Goal: Transaction & Acquisition: Purchase product/service

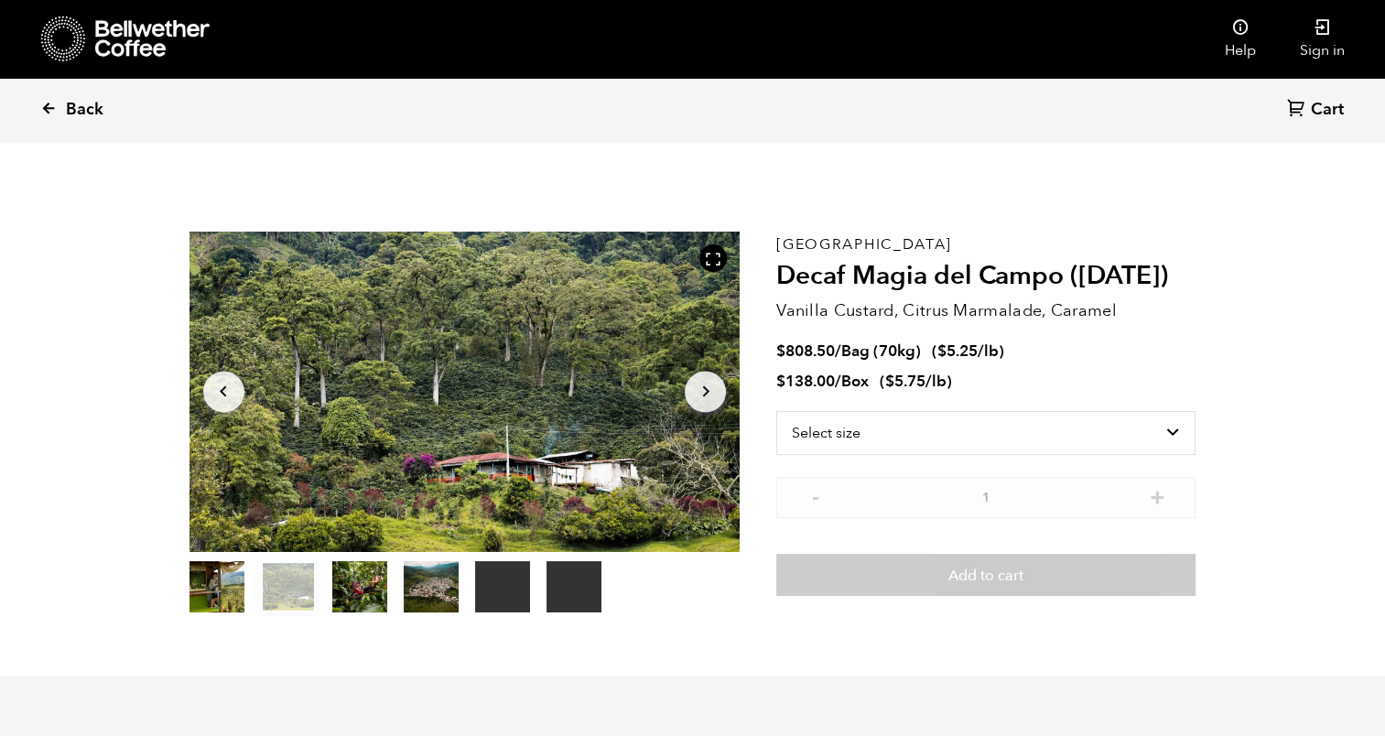
click at [68, 104] on span "Back" at bounding box center [85, 110] width 38 height 22
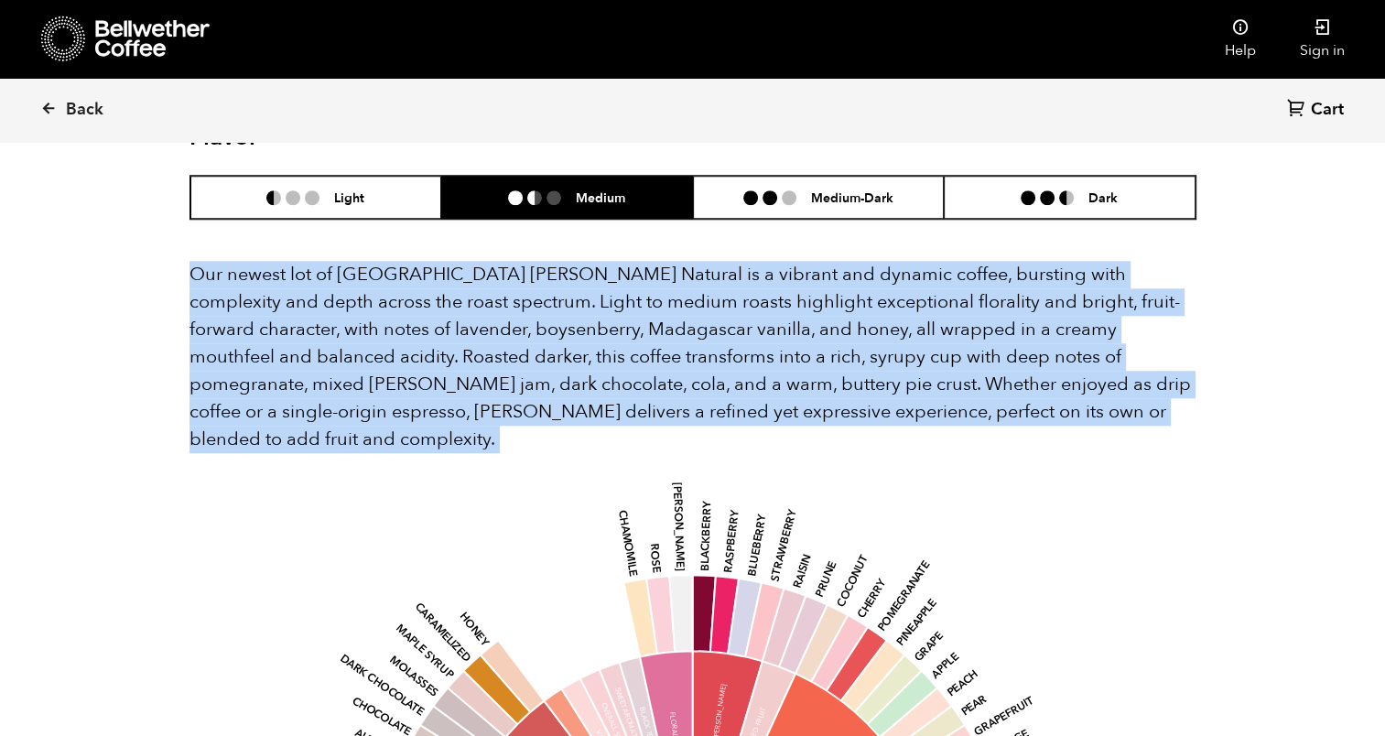
scroll to position [795, 975]
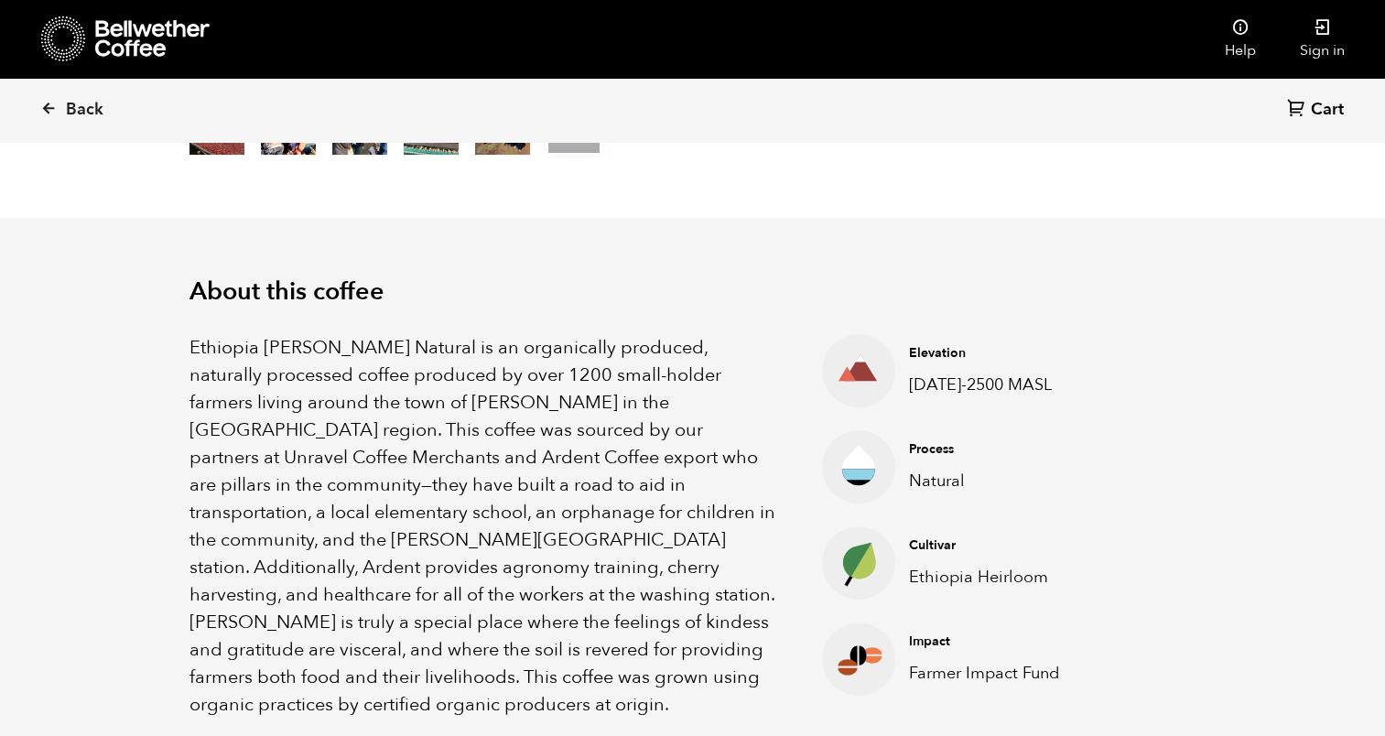
scroll to position [0, 0]
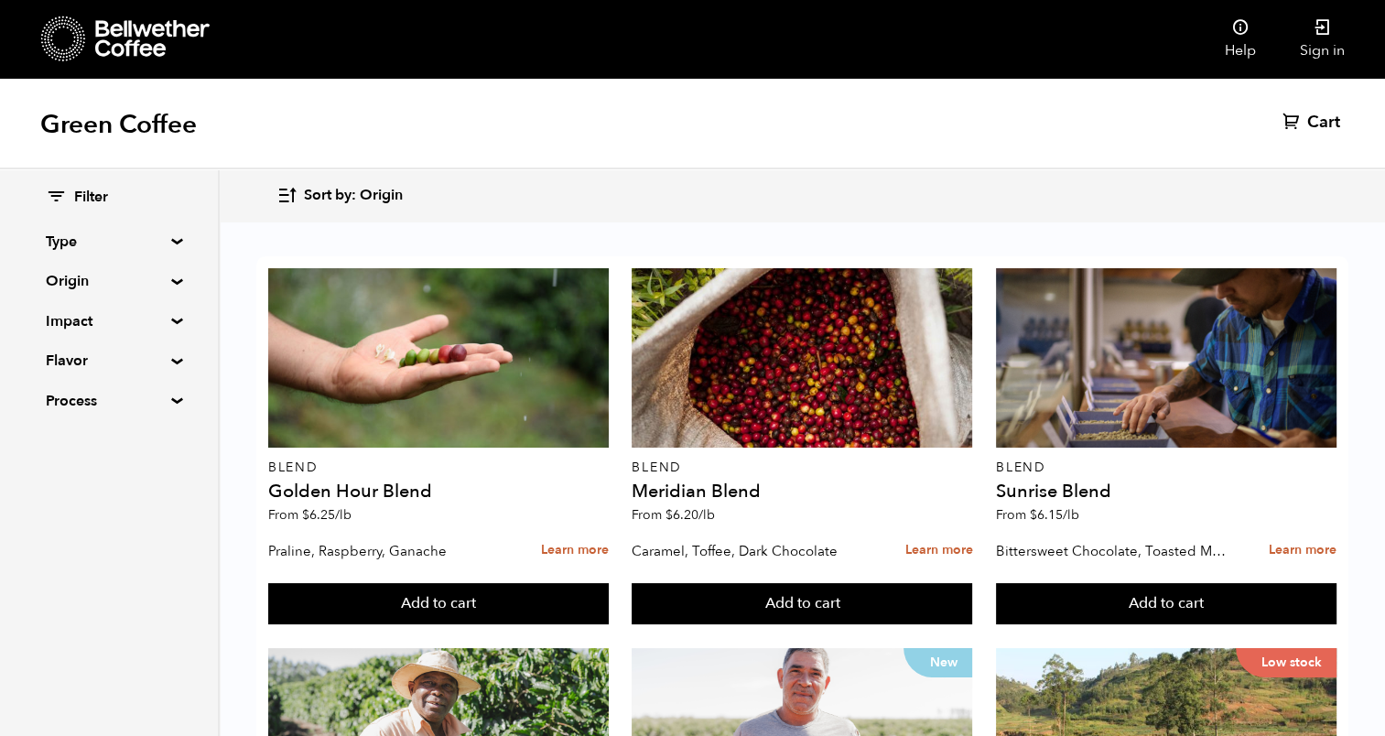
click at [175, 273] on div "Filter Type Blend Single Origin Decaf Seasonal Year Round Origin Blend Brazil B…" at bounding box center [109, 299] width 218 height 261
click at [168, 275] on div "Filter Type Blend Single Origin Decaf Seasonal Year Round Origin Blend Brazil B…" at bounding box center [109, 299] width 218 height 261
click at [172, 280] on summary "Origin" at bounding box center [109, 281] width 126 height 22
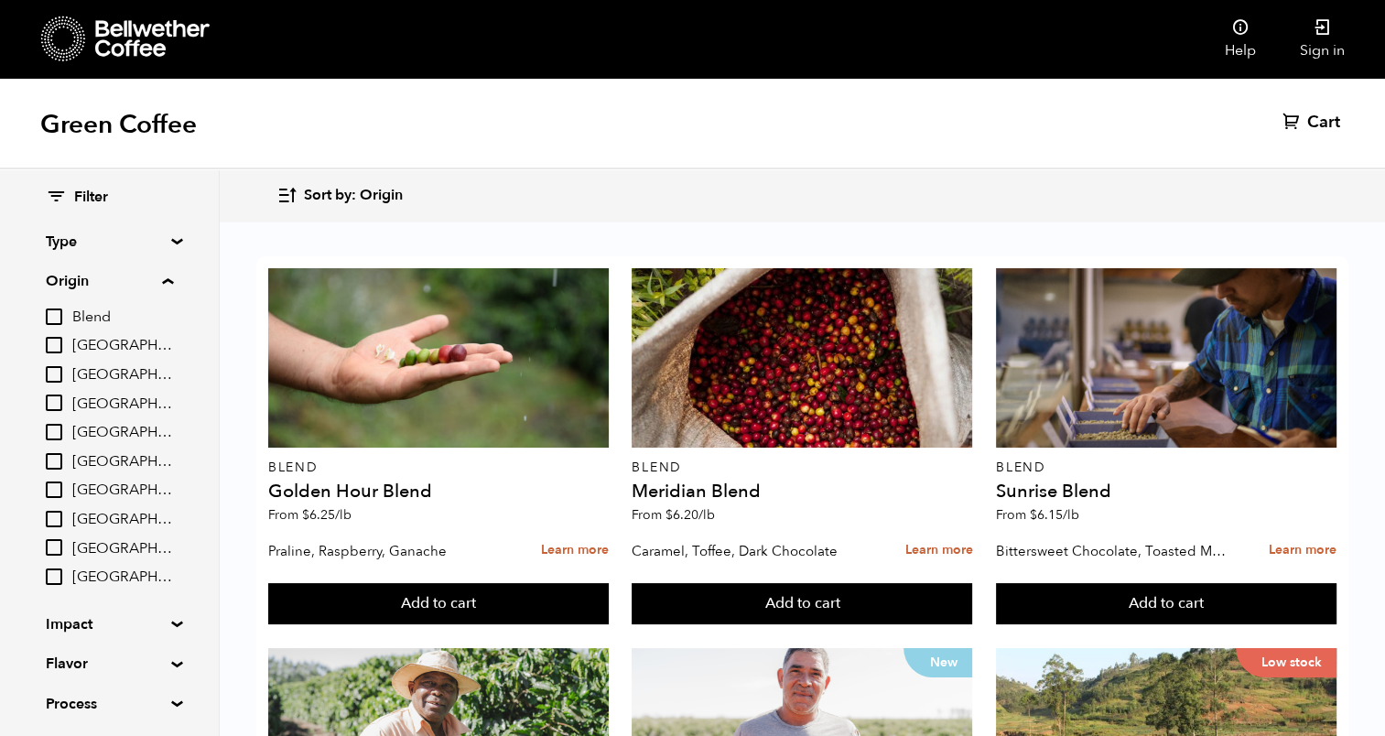
click at [56, 489] on input "Guatemala" at bounding box center [54, 489] width 16 height 16
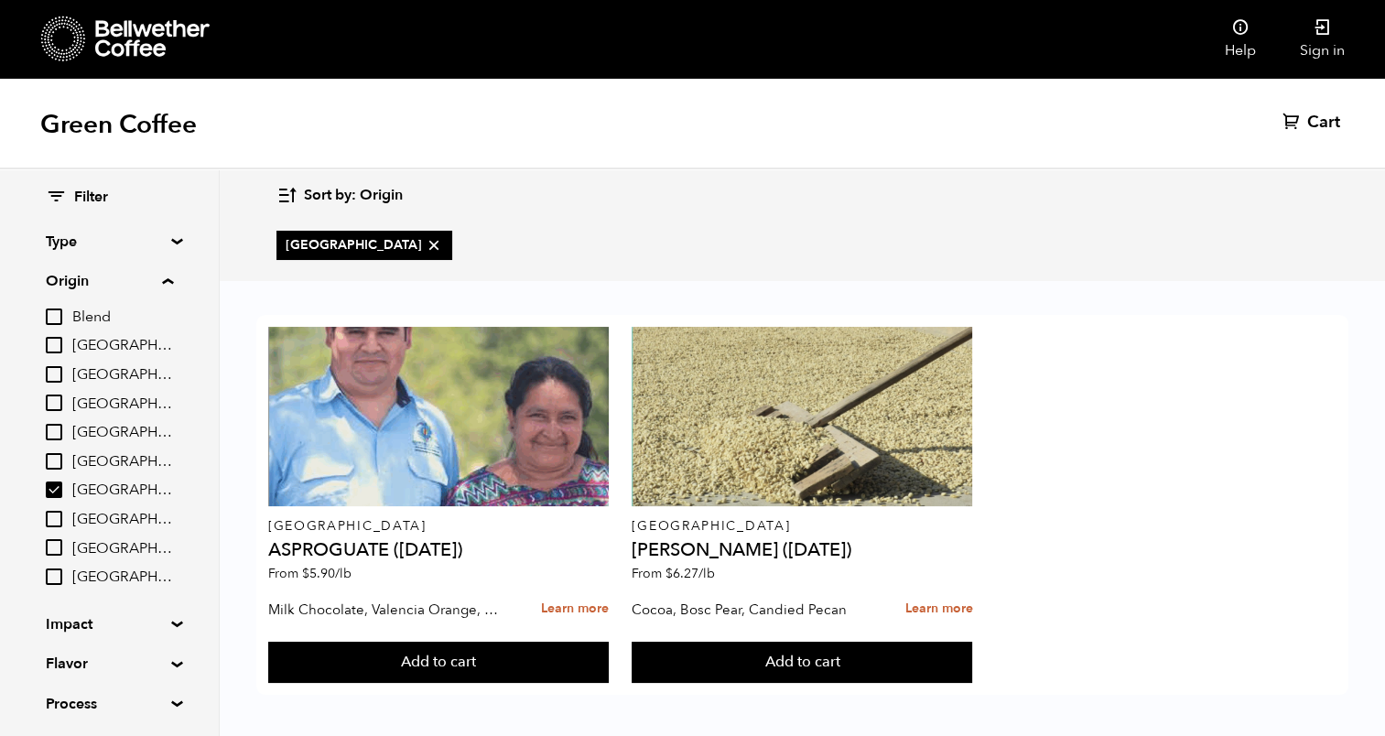
scroll to position [4, 0]
drag, startPoint x: 59, startPoint y: 484, endPoint x: 110, endPoint y: 235, distance: 254.2
click at [59, 484] on input "Guatemala" at bounding box center [54, 489] width 16 height 16
checkbox input "false"
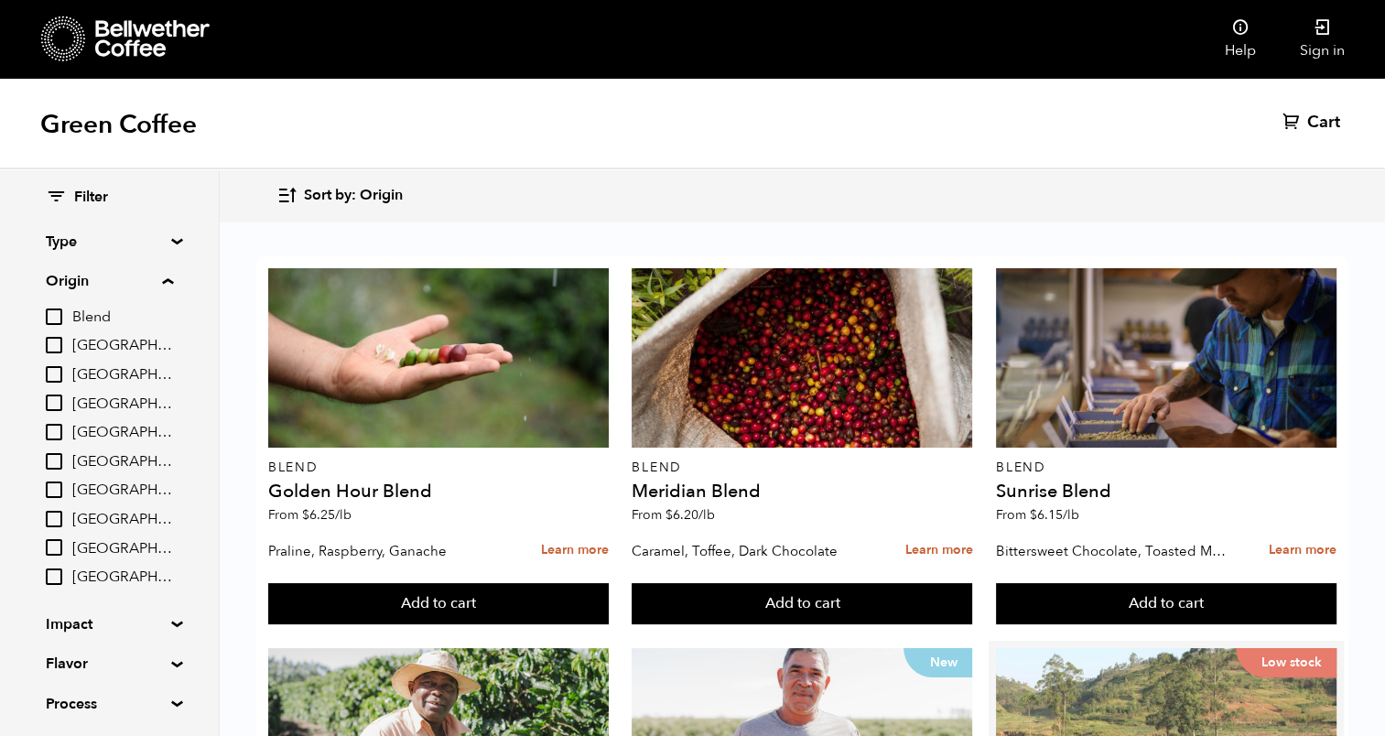
scroll to position [0, 0]
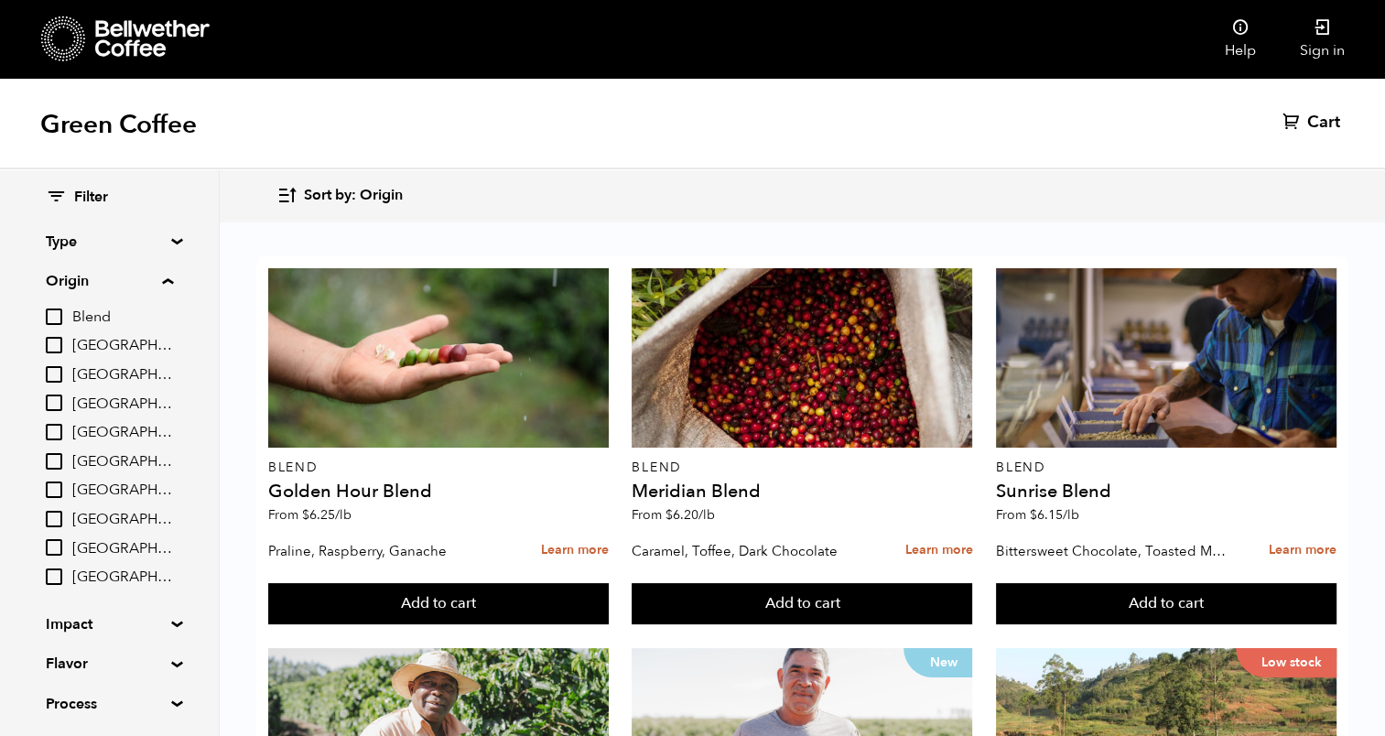
click at [155, 132] on h1 "Green Coffee" at bounding box center [118, 124] width 157 height 33
click at [145, 93] on div "Green Coffee Cart (0)" at bounding box center [692, 124] width 1385 height 92
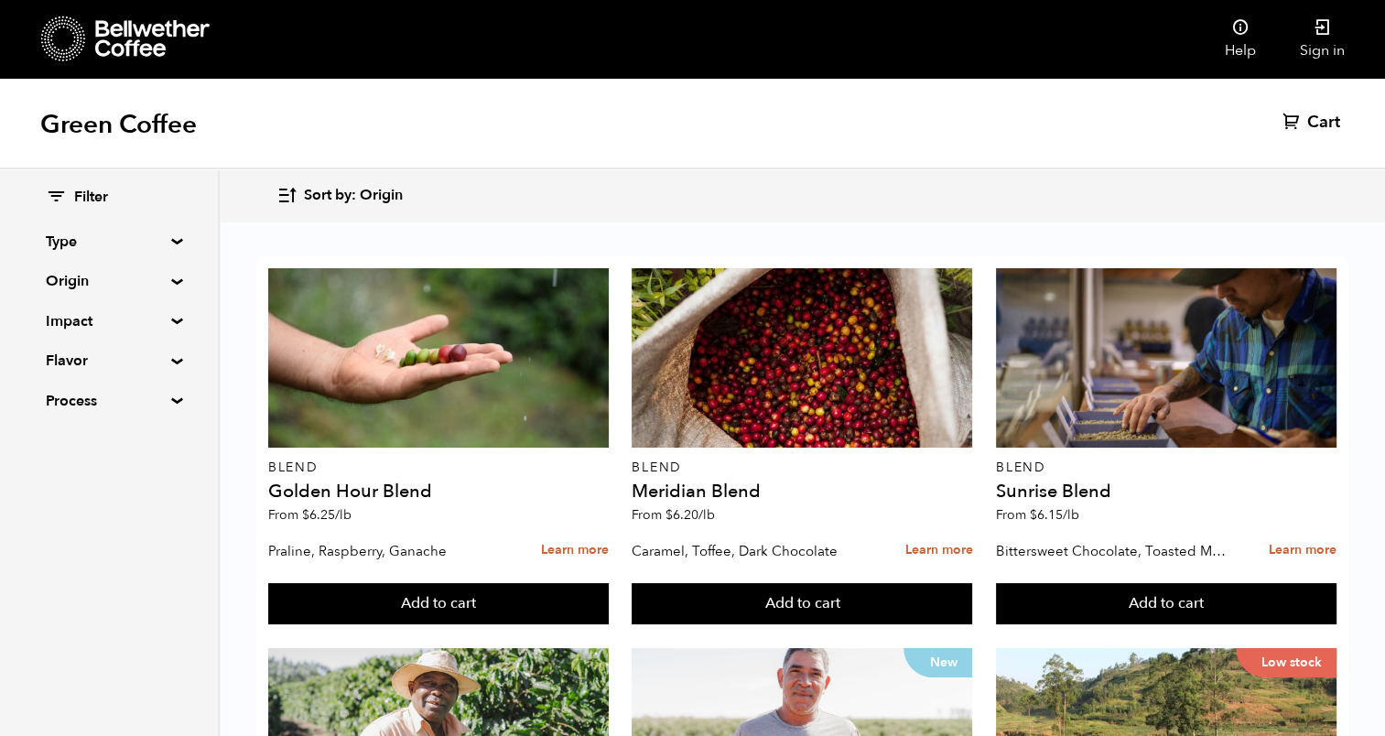
scroll to position [1845, 0]
click at [167, 282] on summary "Origin" at bounding box center [109, 281] width 126 height 22
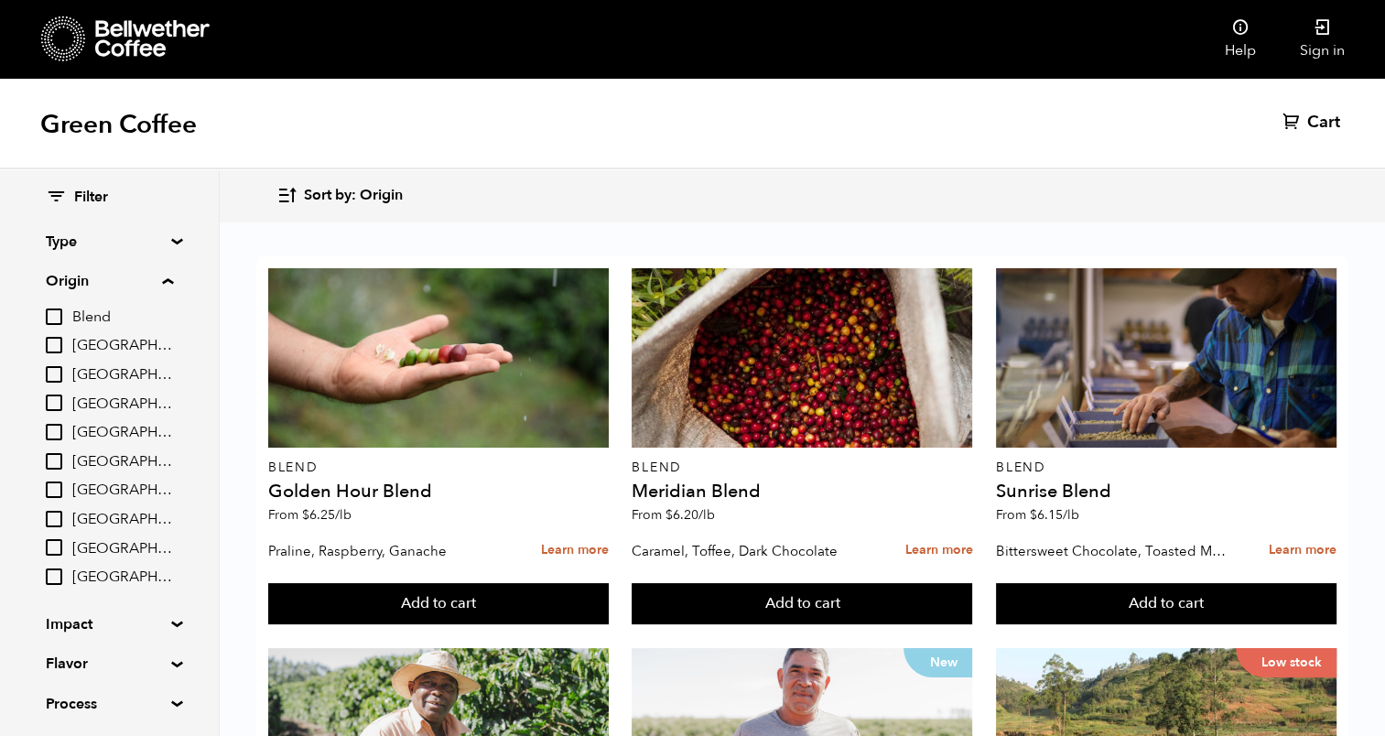
click at [53, 485] on input "[GEOGRAPHIC_DATA]" at bounding box center [54, 489] width 16 height 16
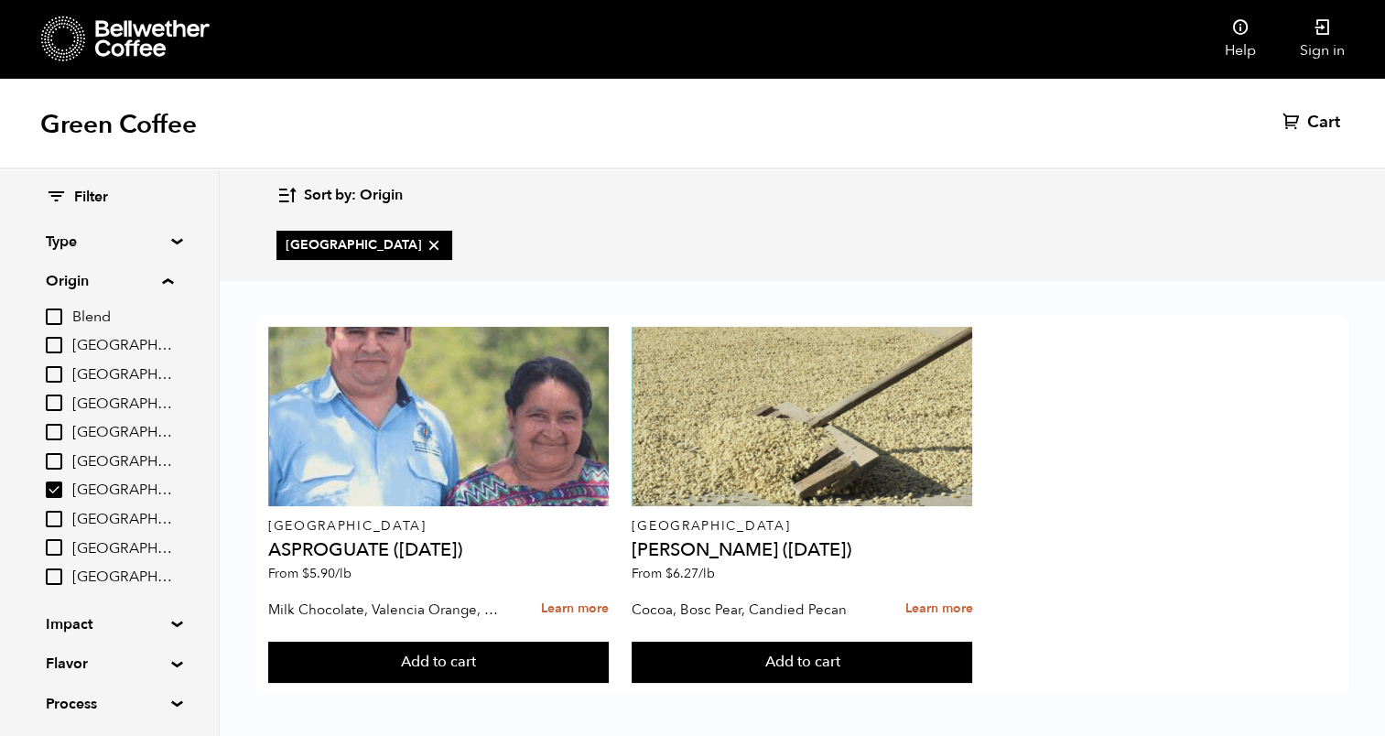
scroll to position [0, 0]
click at [54, 492] on input "[GEOGRAPHIC_DATA]" at bounding box center [54, 489] width 16 height 16
checkbox input "false"
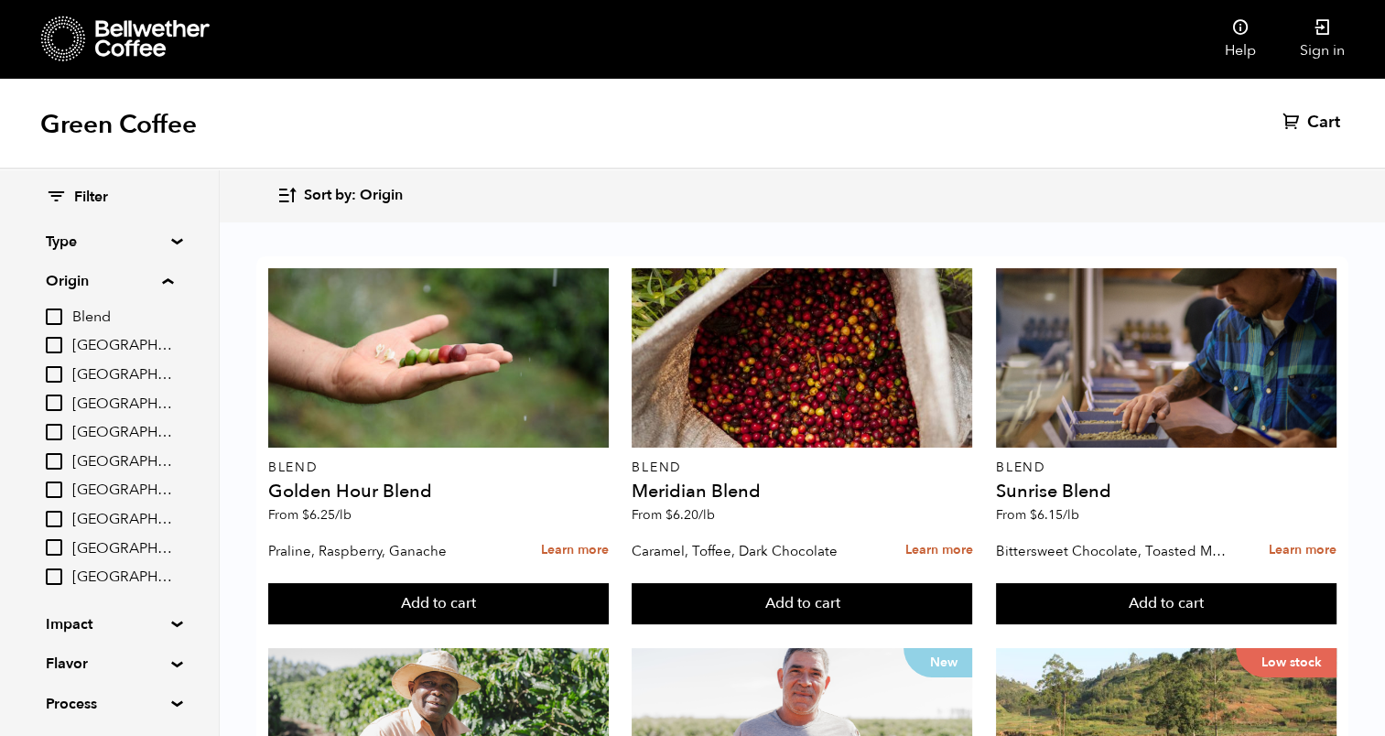
click at [170, 278] on summary "Origin" at bounding box center [109, 281] width 127 height 22
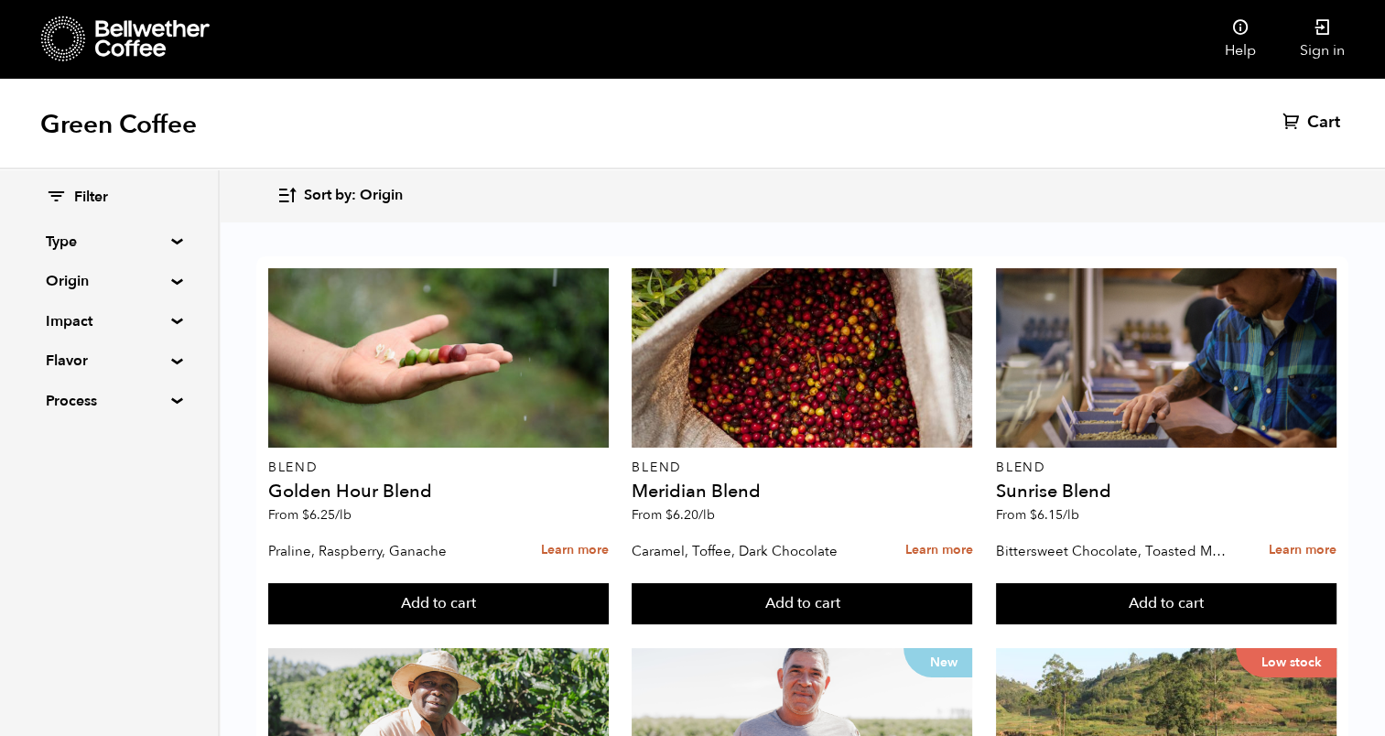
click at [163, 365] on summary "Flavor" at bounding box center [109, 361] width 126 height 22
click at [167, 362] on summary "Flavor" at bounding box center [109, 361] width 127 height 22
